Goal: Navigation & Orientation: Understand site structure

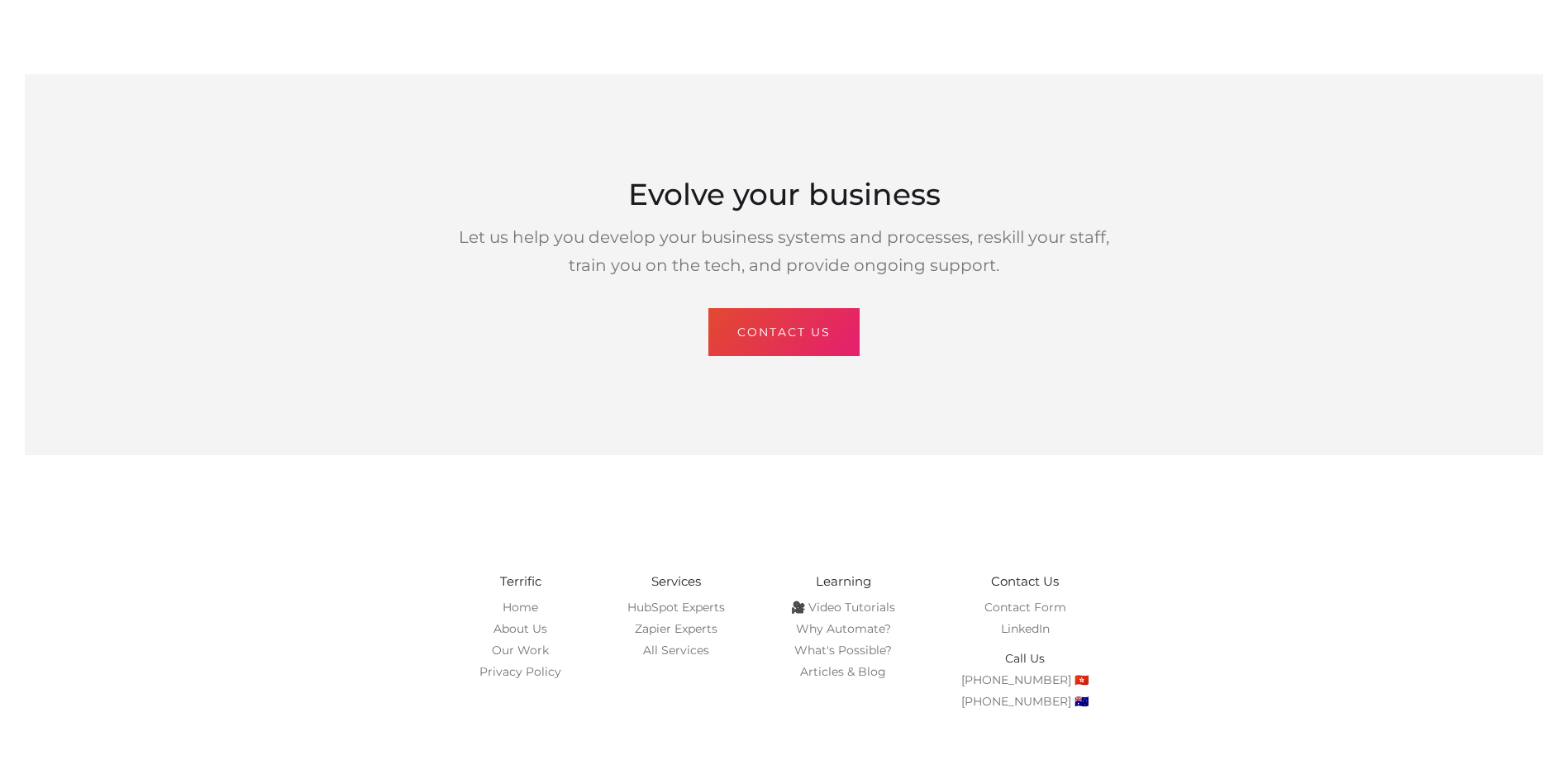
scroll to position [4263, 0]
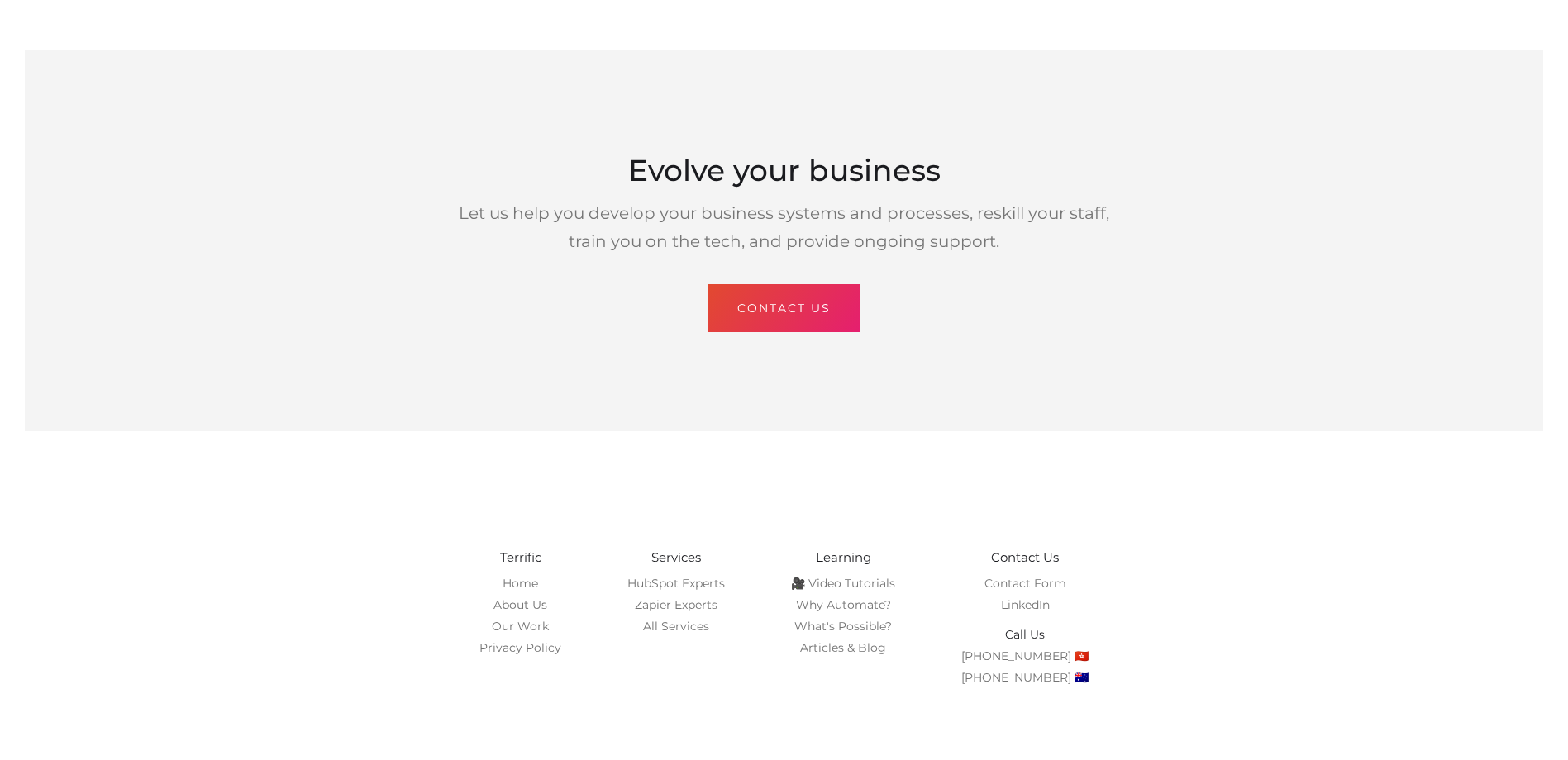
drag, startPoint x: 247, startPoint y: 470, endPoint x: 320, endPoint y: 372, distance: 122.2
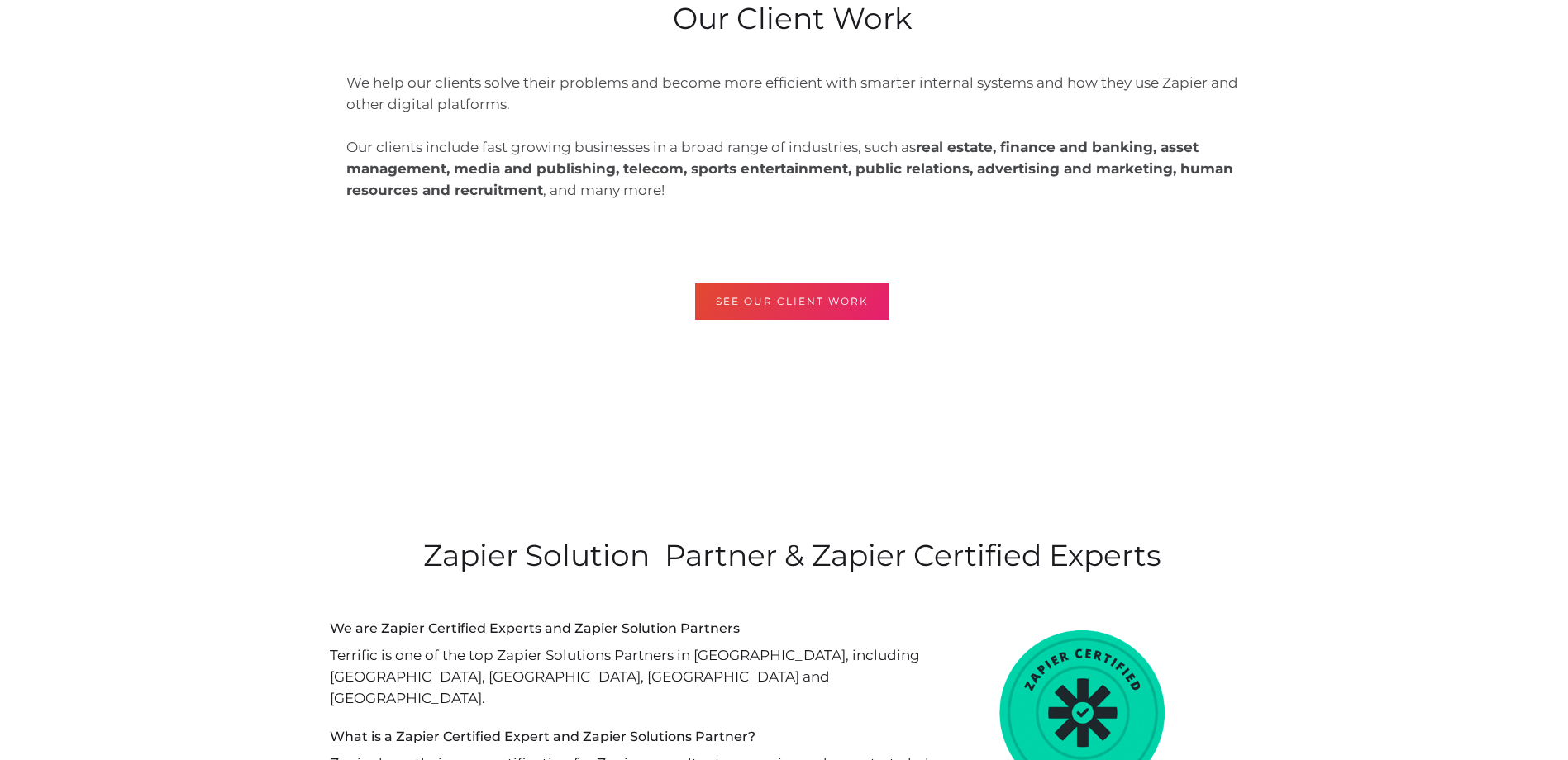
drag, startPoint x: 367, startPoint y: 282, endPoint x: 345, endPoint y: 276, distance: 22.8
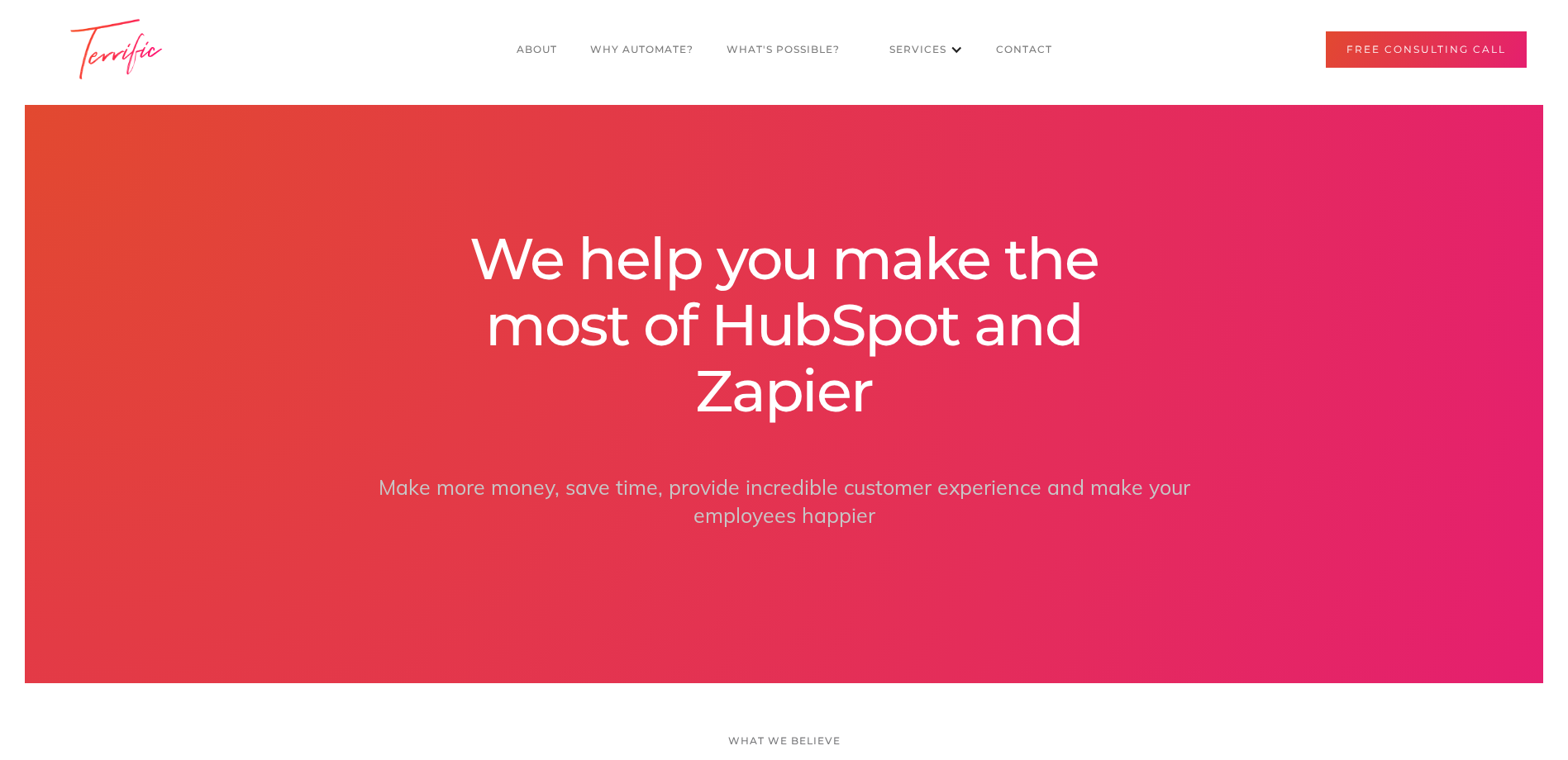
scroll to position [0, 0]
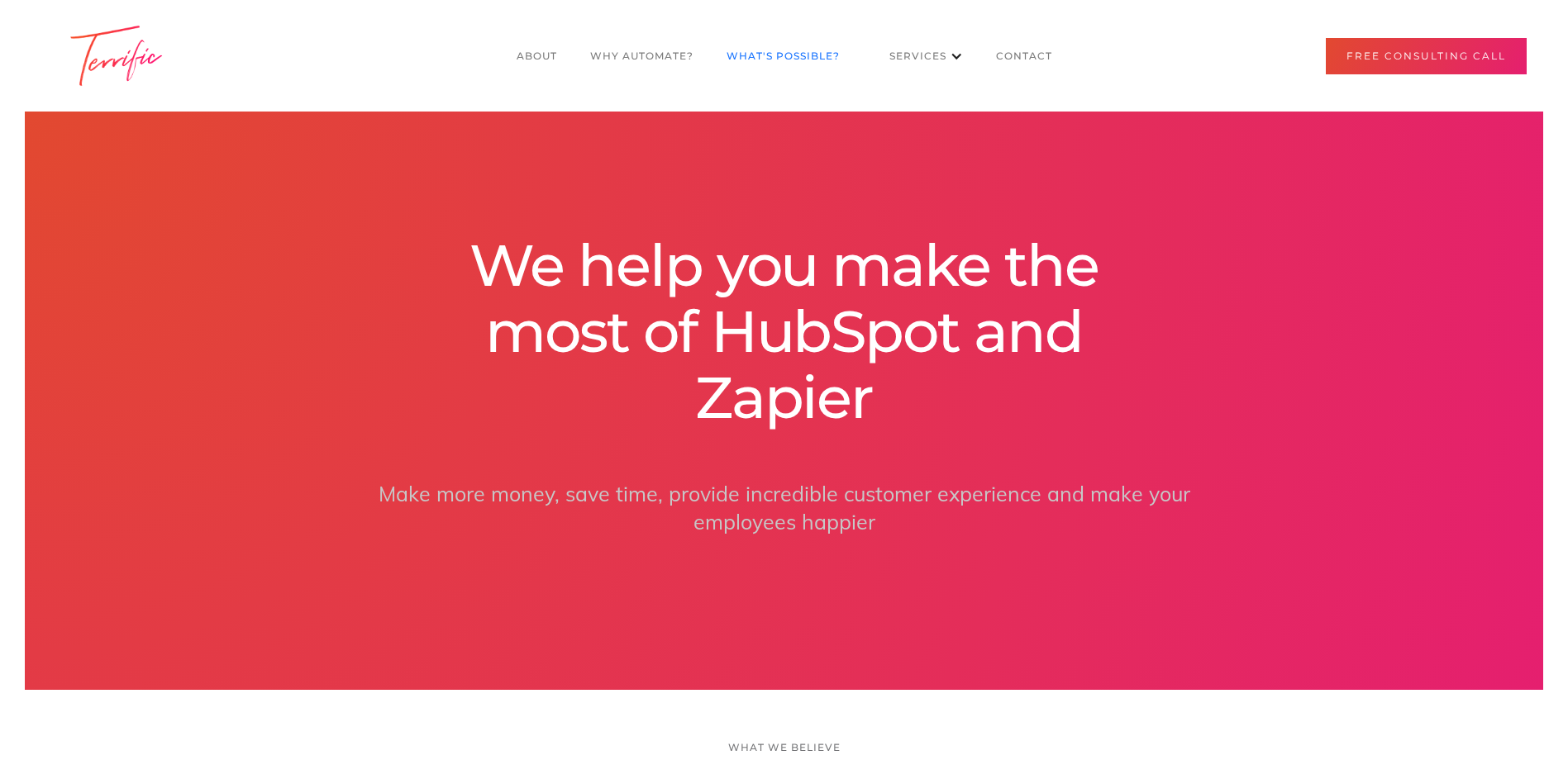
click at [748, 46] on link "What's POssible?" at bounding box center [783, 56] width 147 height 32
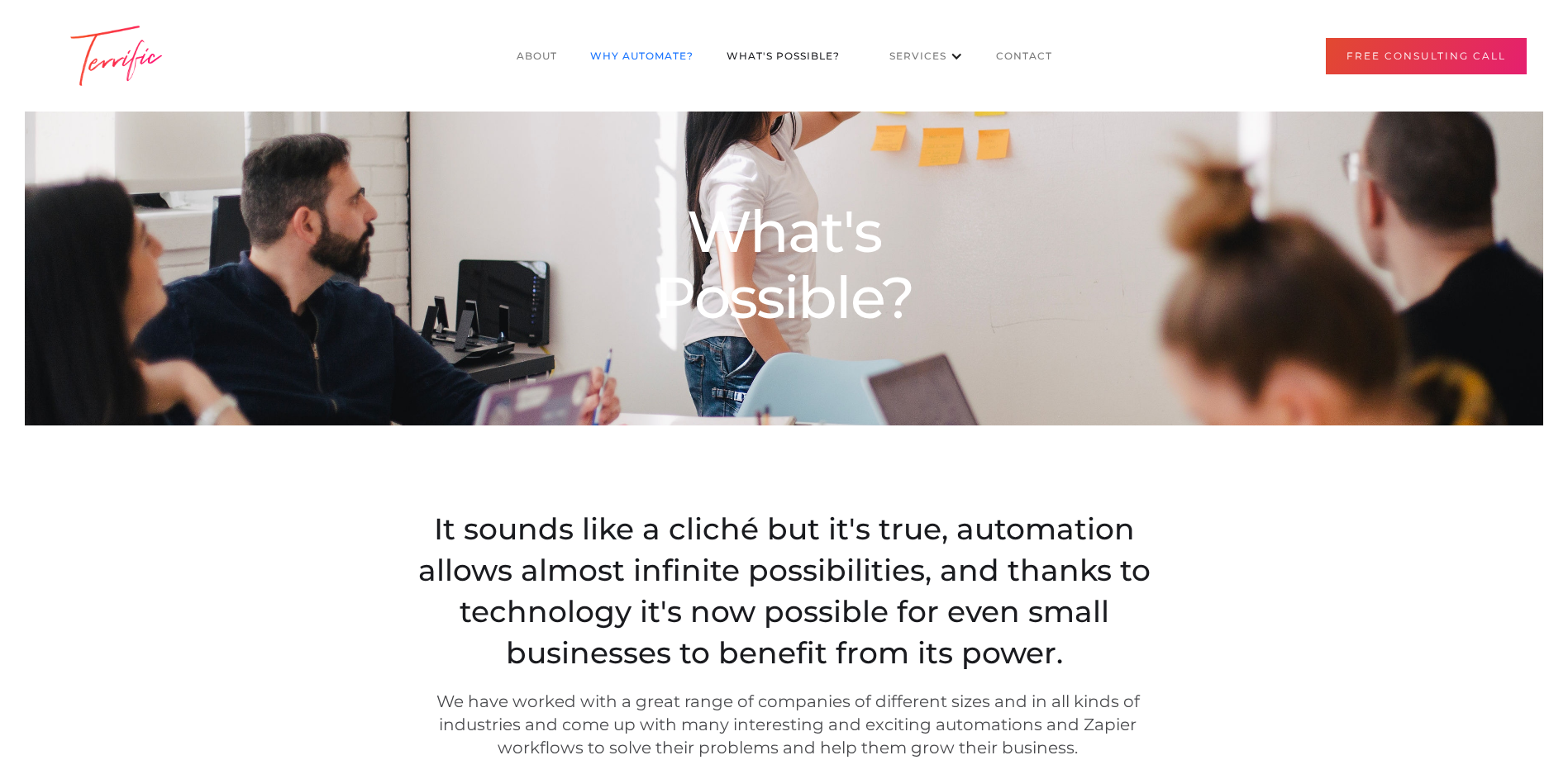
click at [678, 56] on link "Why Automate?" at bounding box center [642, 56] width 136 height 32
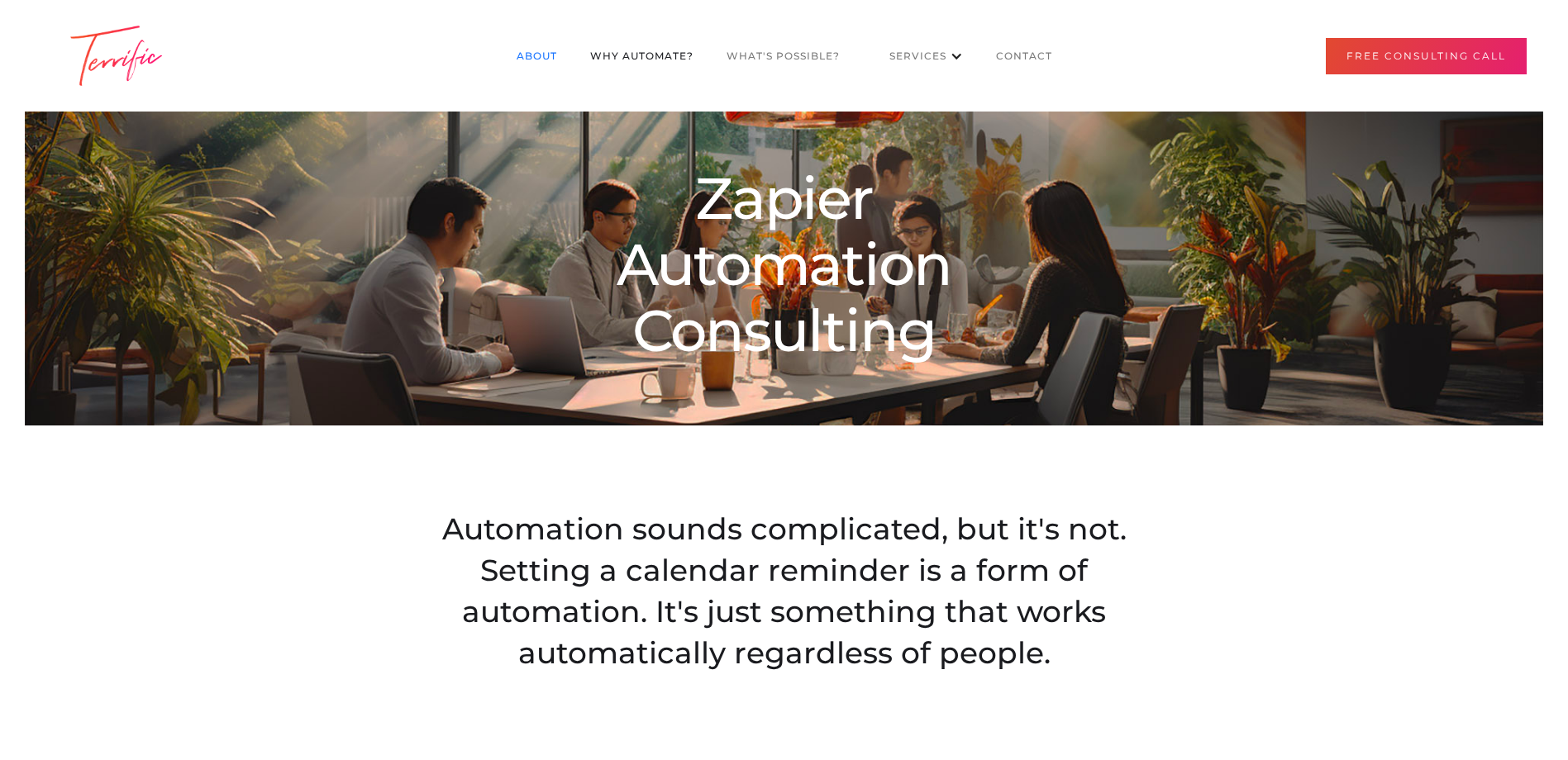
click at [532, 59] on link "About" at bounding box center [536, 56] width 73 height 32
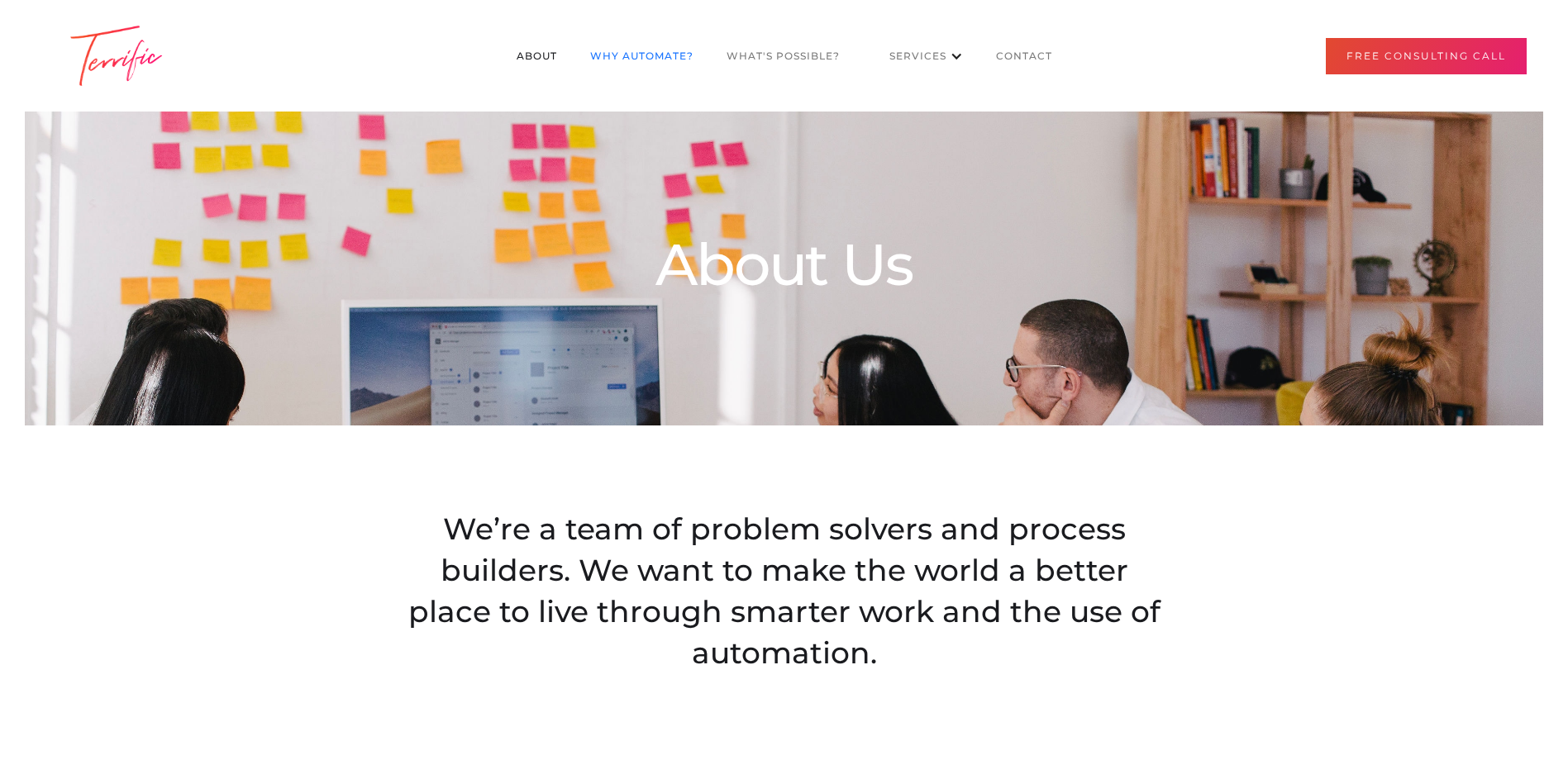
click at [597, 55] on link "Why Automate?" at bounding box center [642, 56] width 136 height 32
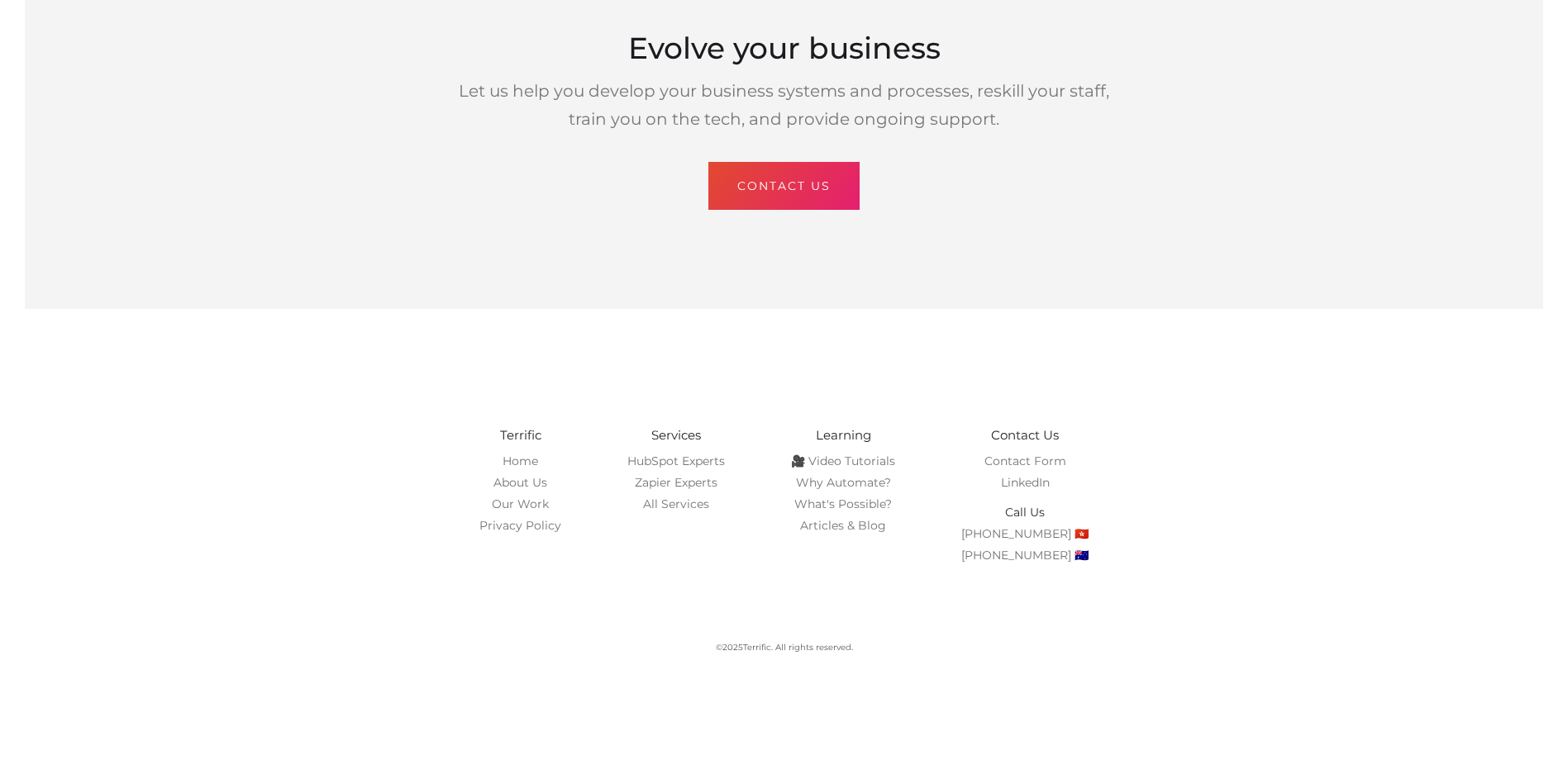
scroll to position [4154, 0]
